Goal: Information Seeking & Learning: Check status

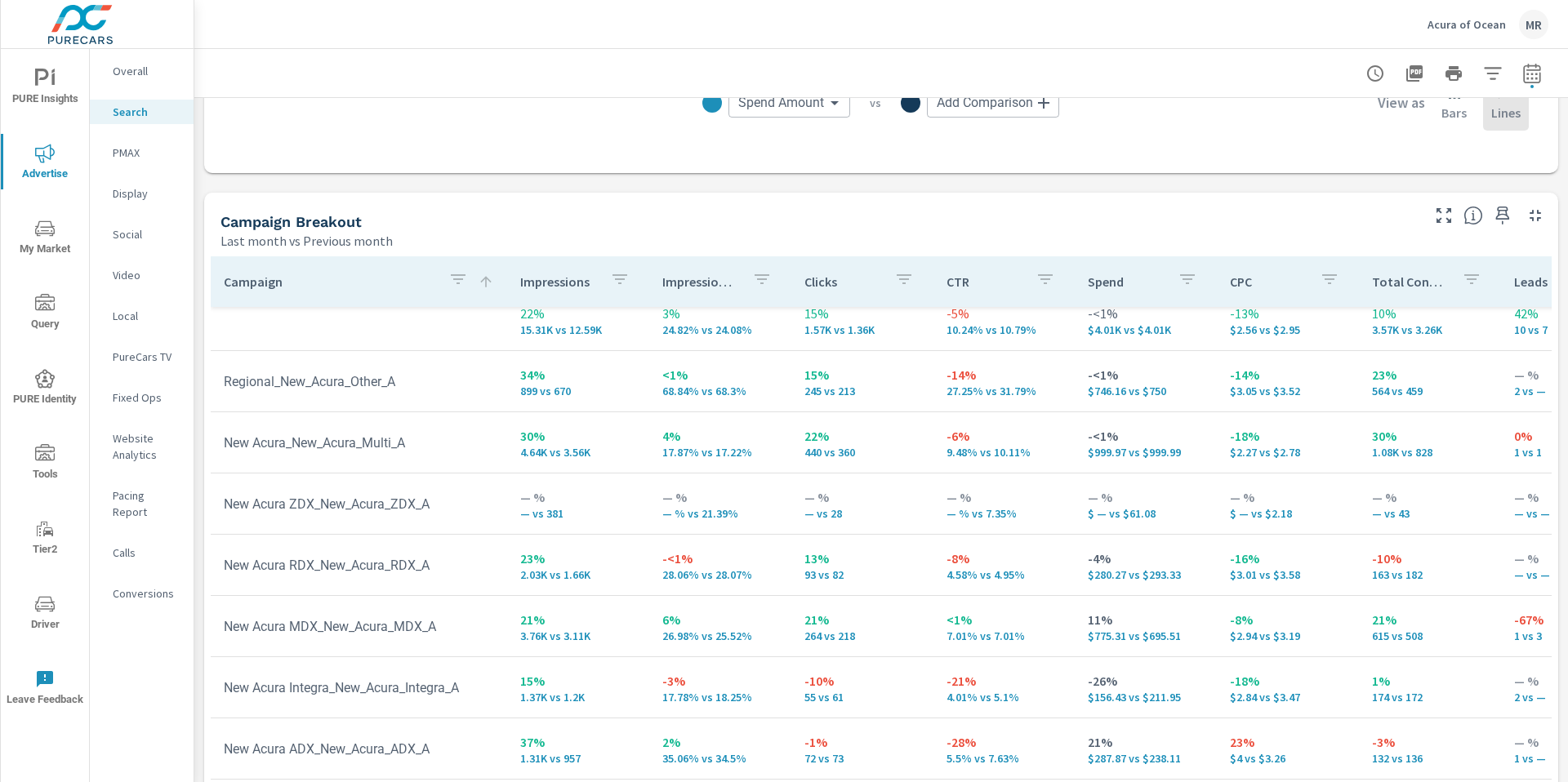
scroll to position [30, 0]
click at [370, 319] on td at bounding box center [359, 320] width 297 height 26
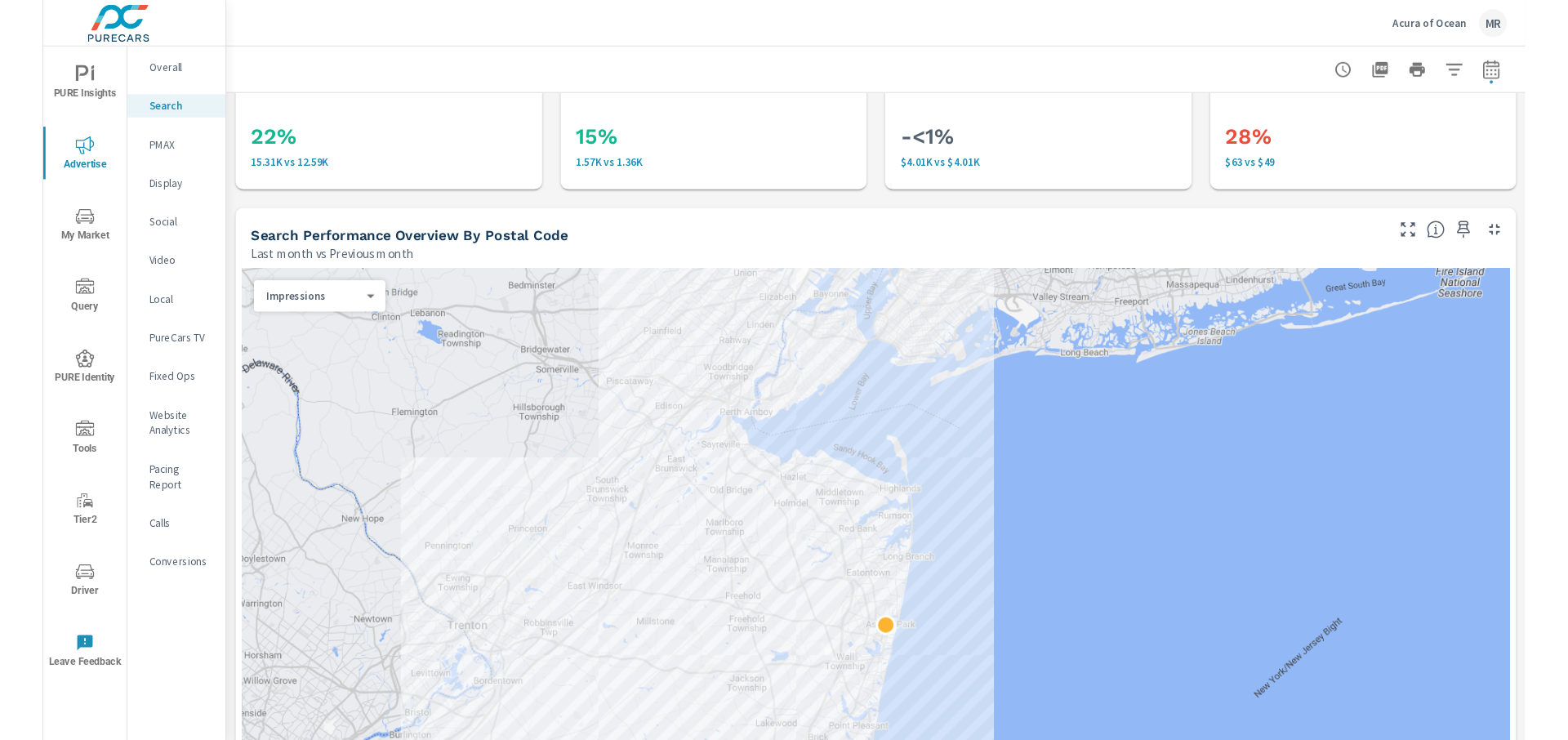
scroll to position [0, 0]
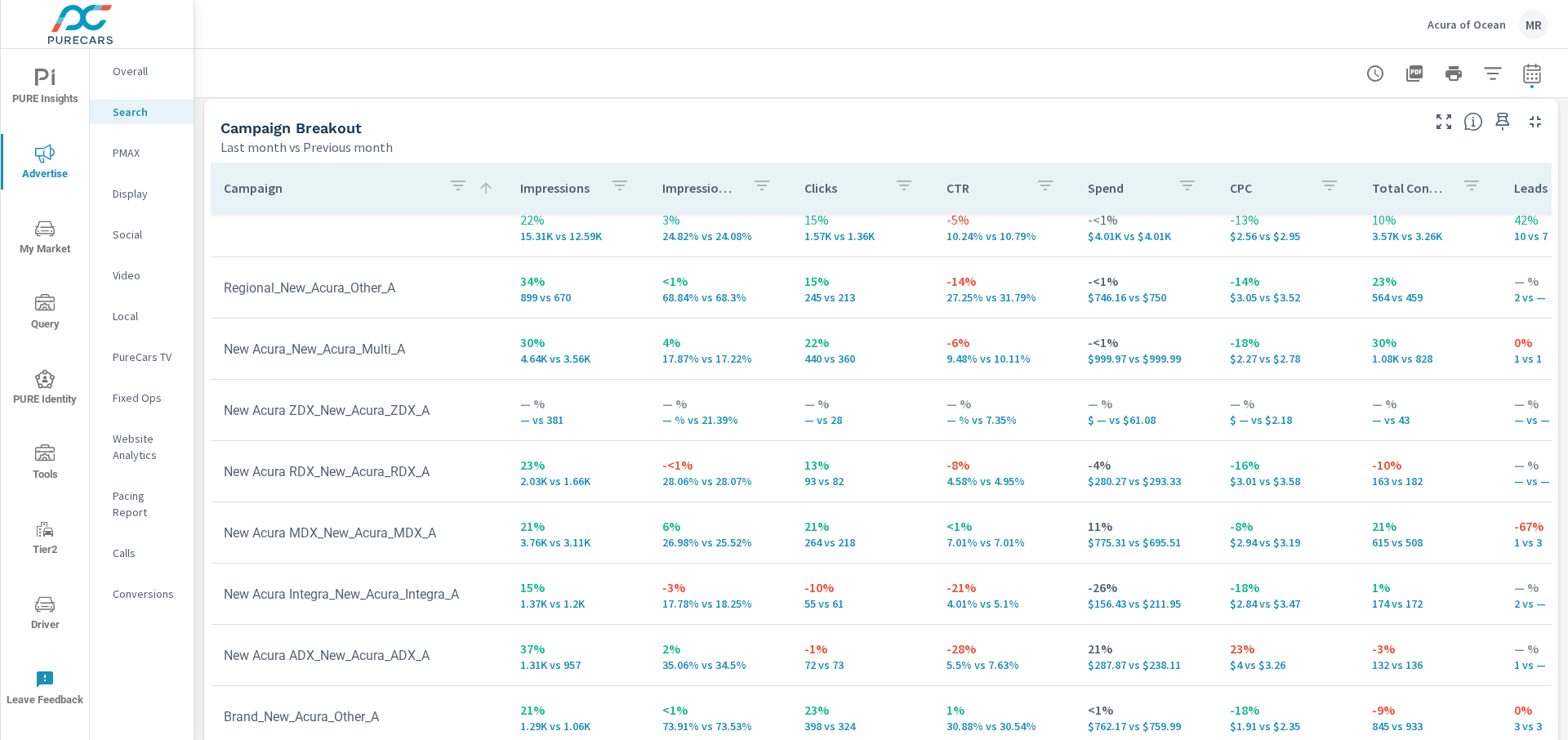
scroll to position [30, 0]
drag, startPoint x: 430, startPoint y: 408, endPoint x: 389, endPoint y: 400, distance: 41.8
click at [228, 400] on td "New Acura ZDX_New_Acura_ZDX_A" at bounding box center [359, 410] width 297 height 41
click at [328, 397] on td "New Acura ZDX_New_Acura_ZDX_A" at bounding box center [359, 410] width 297 height 41
click at [639, 387] on td "— % — vs 381" at bounding box center [578, 409] width 142 height 58
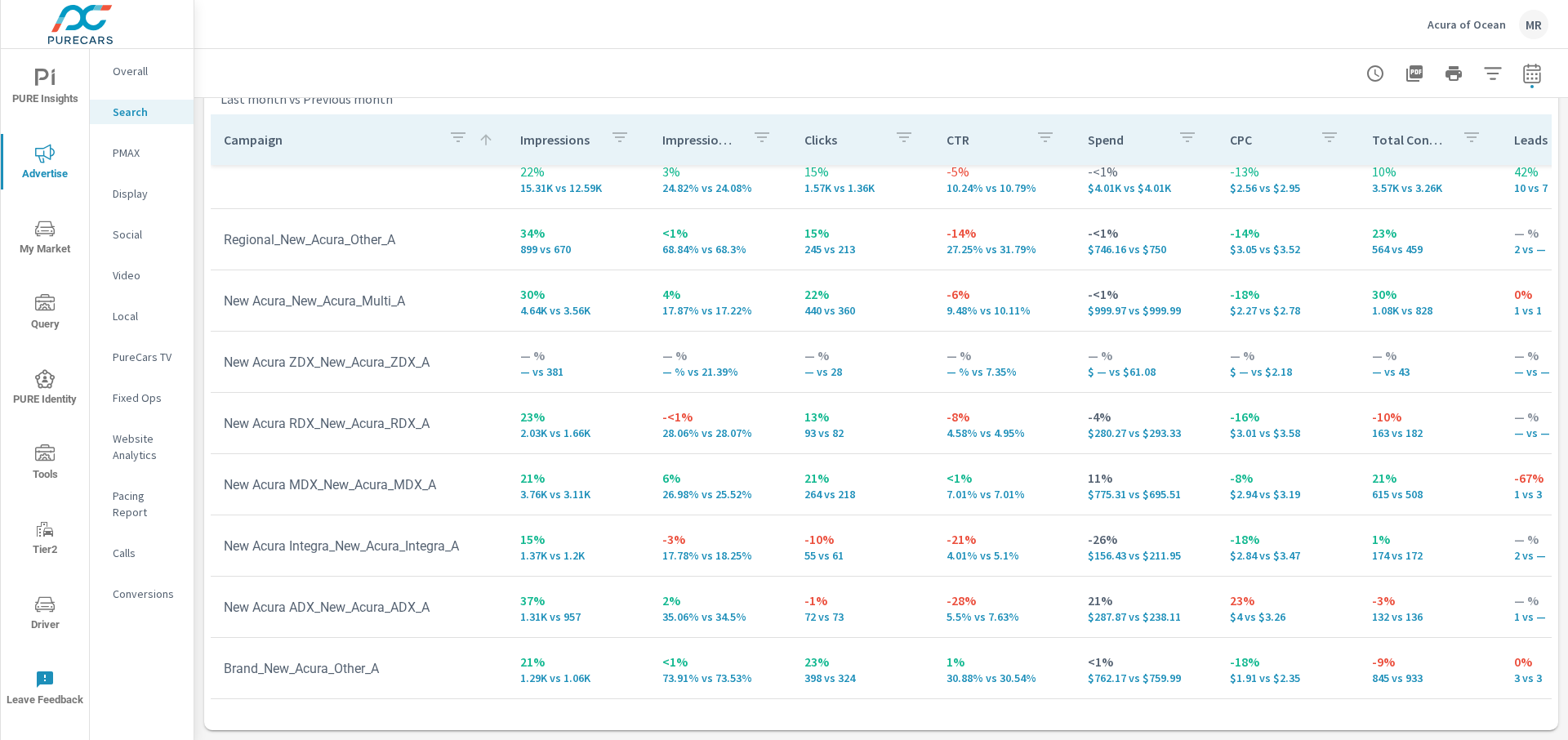
click at [498, 525] on td "New Acura Integra_New_Acura_Integra_A" at bounding box center [359, 545] width 297 height 41
click at [499, 525] on td "New Acura Integra_New_Acura_Integra_A" at bounding box center [359, 545] width 297 height 41
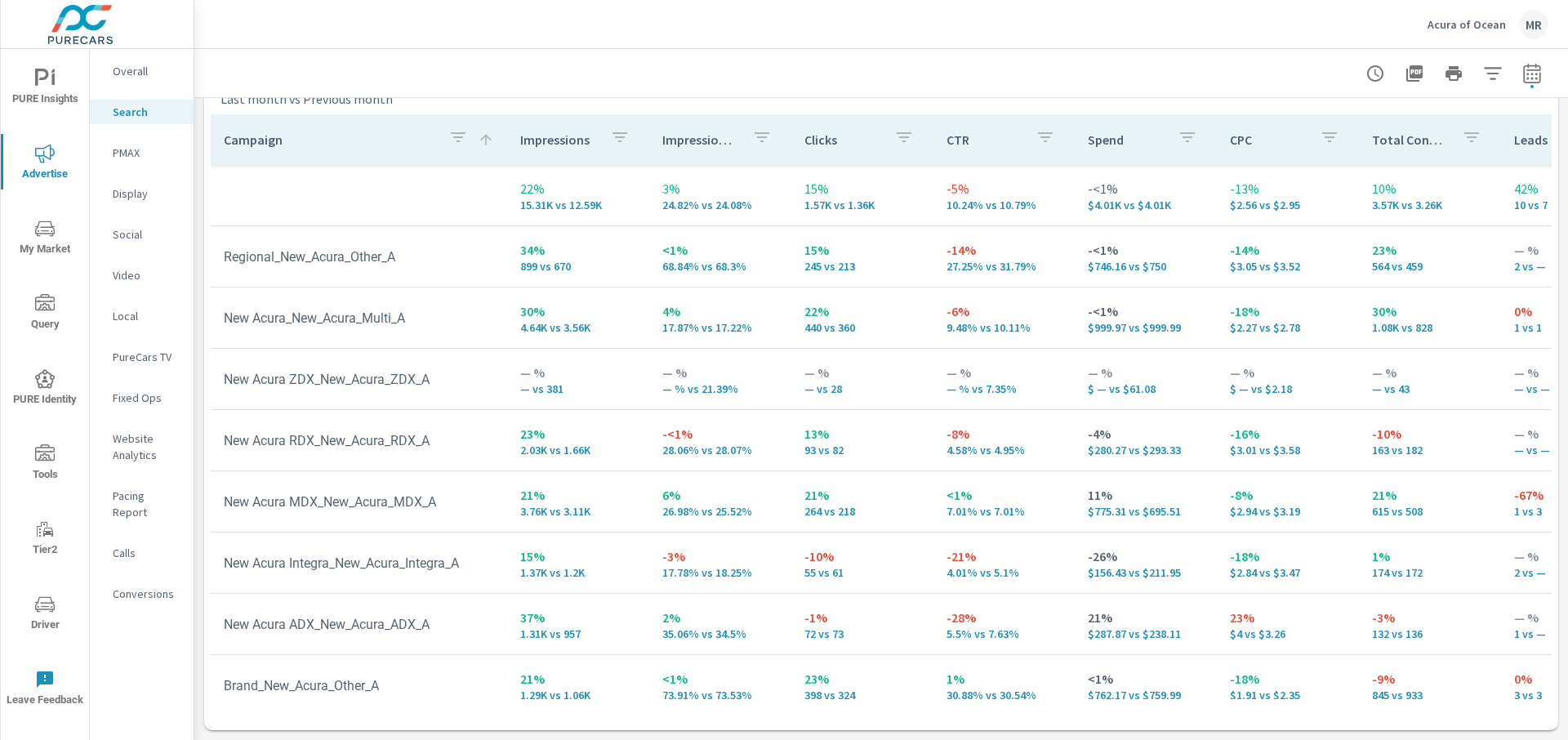
click at [362, 379] on td "New Acura ZDX_New_Acura_ZDX_A" at bounding box center [359, 378] width 297 height 41
click at [359, 377] on td "New Acura ZDX_New_Acura_ZDX_A" at bounding box center [359, 378] width 297 height 41
click at [414, 625] on td "New Acura ADX_New_Acura_ADX_A" at bounding box center [359, 623] width 297 height 41
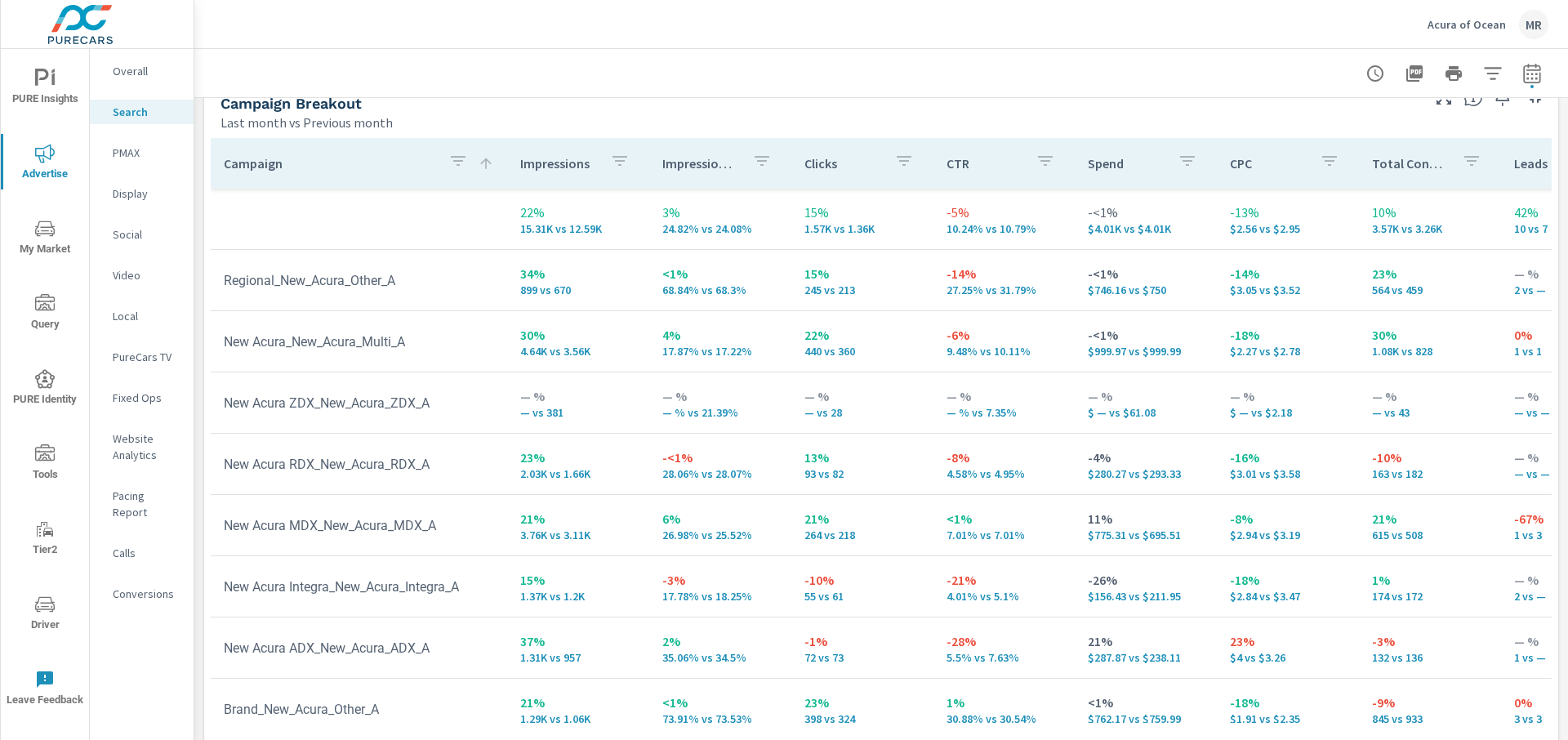
scroll to position [1603, 0]
click at [819, 573] on p "-10%" at bounding box center [862, 583] width 116 height 19
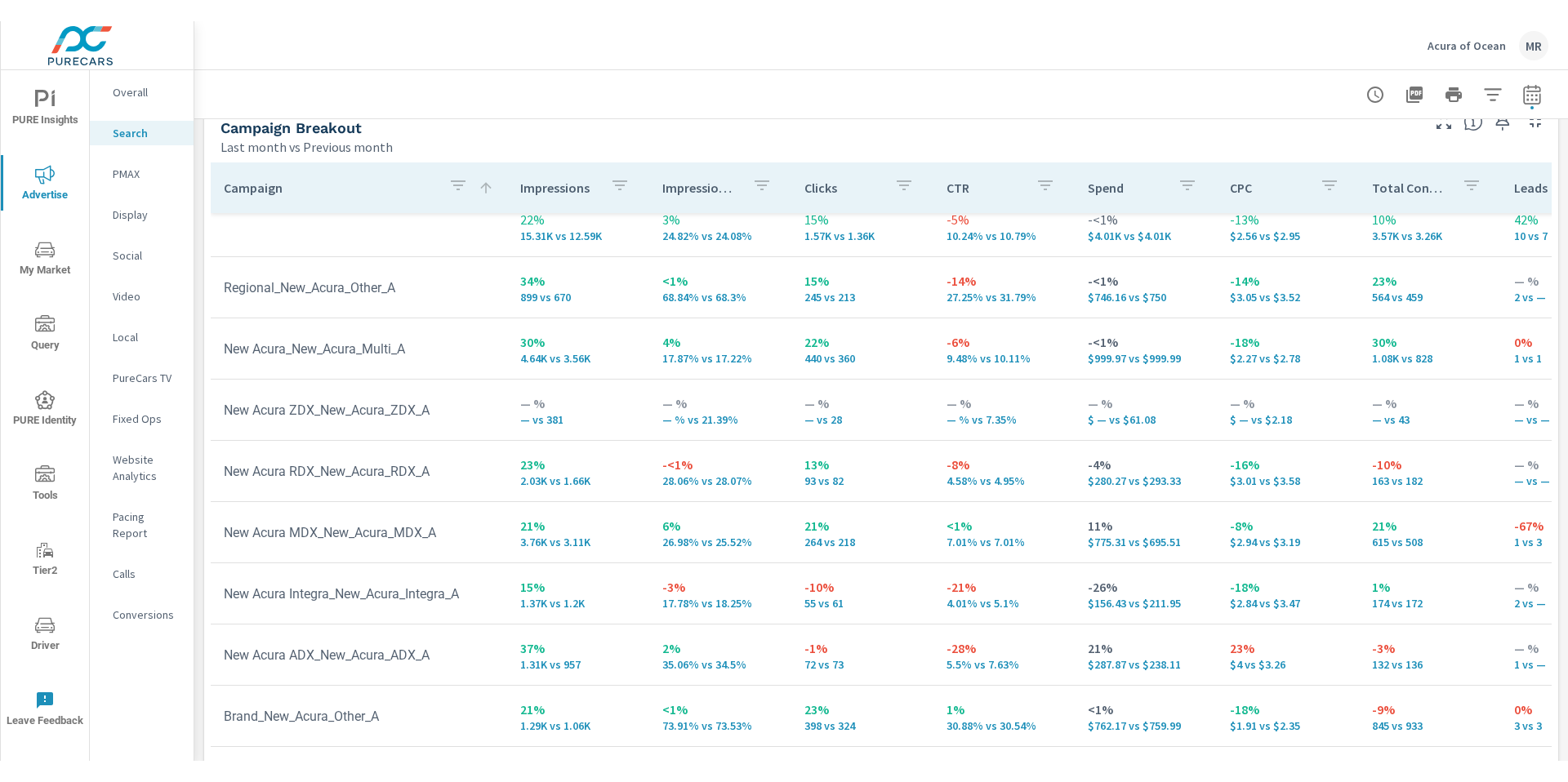
scroll to position [1587, 0]
